Goal: Navigation & Orientation: Find specific page/section

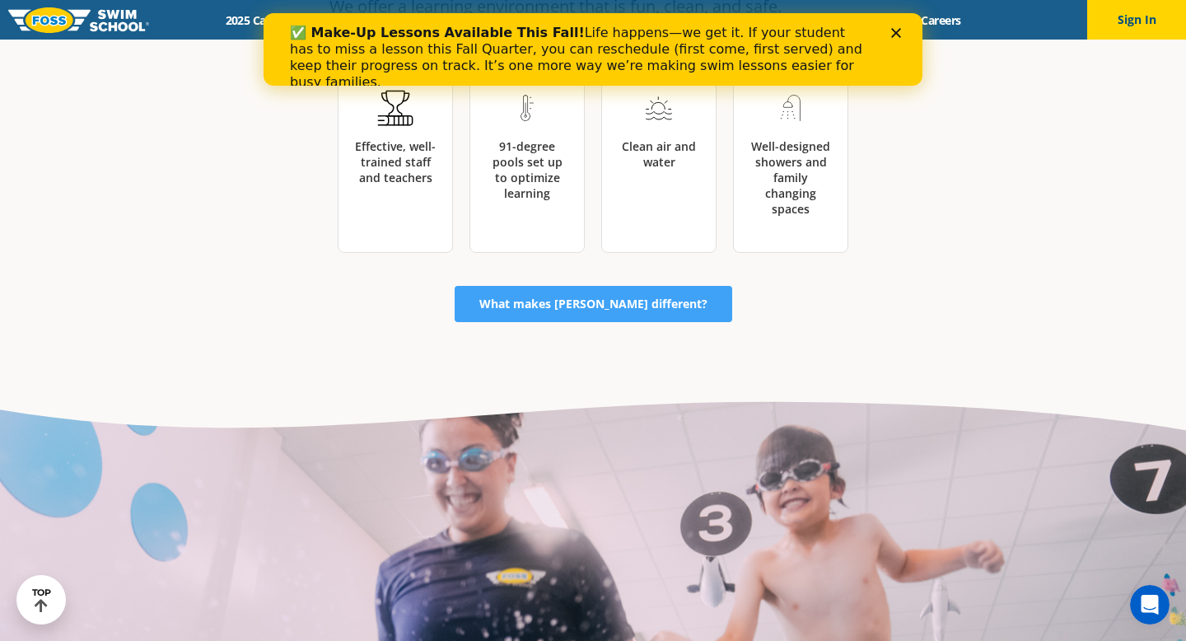
scroll to position [2770, 0]
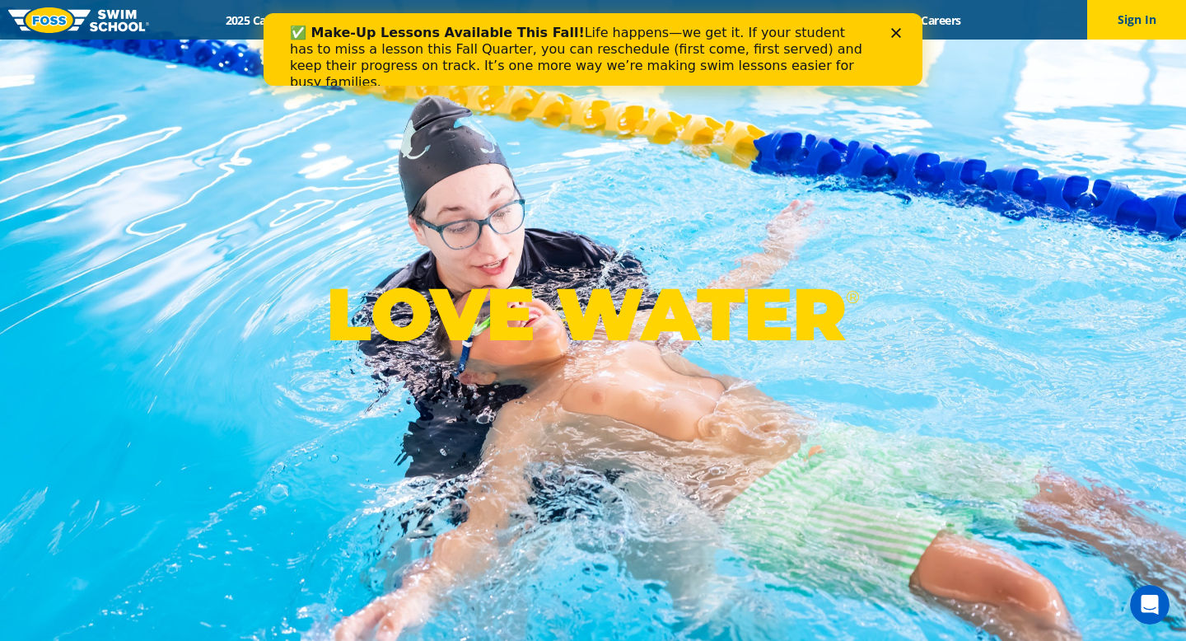
click at [894, 28] on icon "Close" at bounding box center [896, 33] width 10 height 10
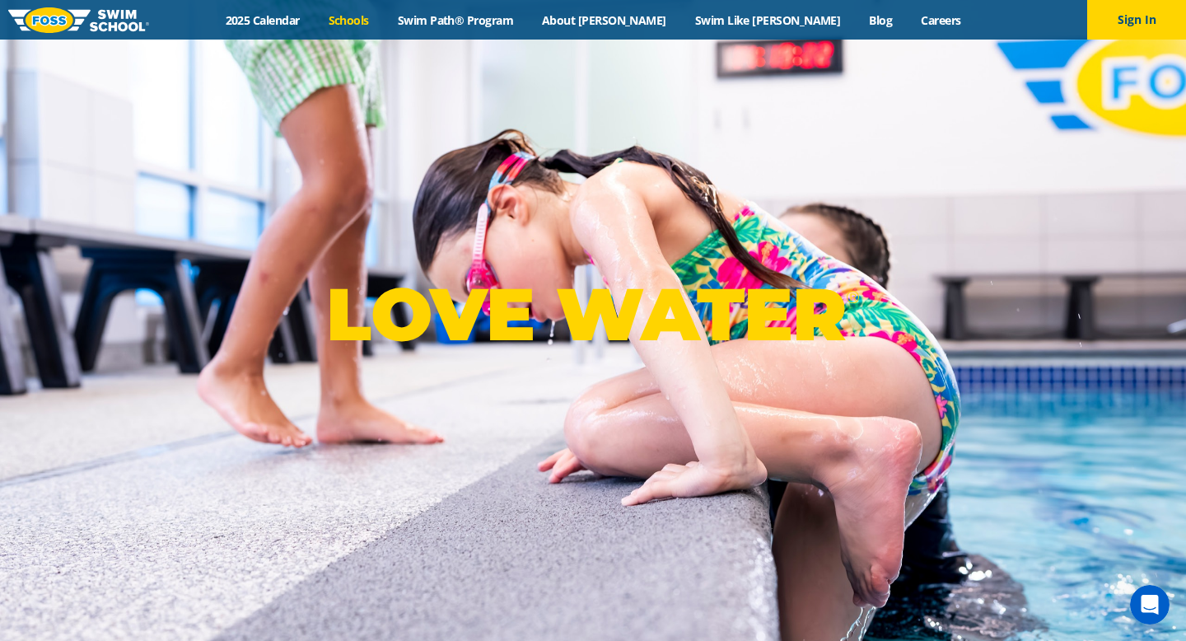
click at [383, 24] on link "Schools" at bounding box center [348, 20] width 69 height 16
